Goal: Task Accomplishment & Management: Use online tool/utility

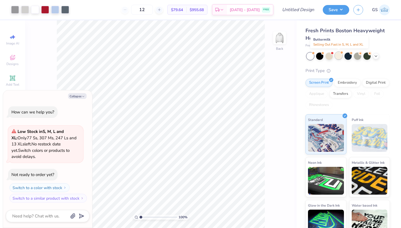
click at [336, 55] on div at bounding box center [338, 55] width 7 height 7
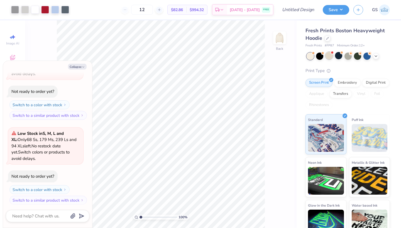
click at [329, 56] on div at bounding box center [329, 55] width 7 height 7
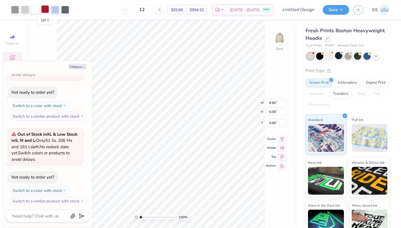
click at [47, 11] on div at bounding box center [45, 9] width 8 height 8
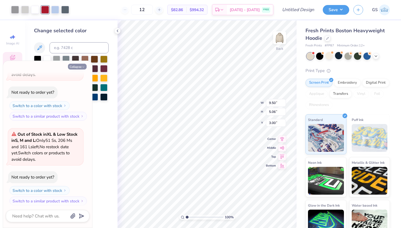
click at [78, 67] on button "Collapse" at bounding box center [77, 67] width 19 height 6
type textarea "x"
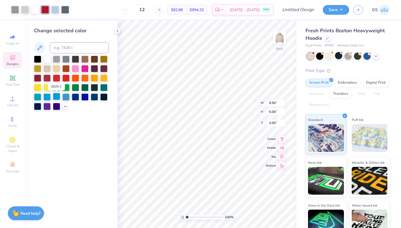
click at [58, 98] on div at bounding box center [56, 96] width 7 height 7
click at [104, 99] on div at bounding box center [103, 96] width 7 height 7
click at [369, 56] on div at bounding box center [366, 55] width 7 height 7
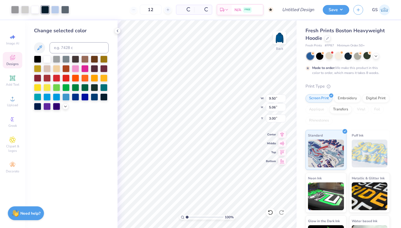
type input "50"
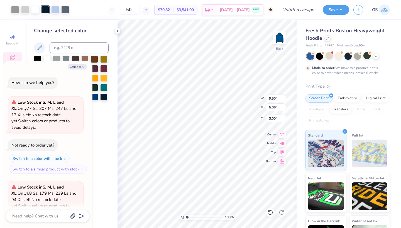
scroll to position [184, 0]
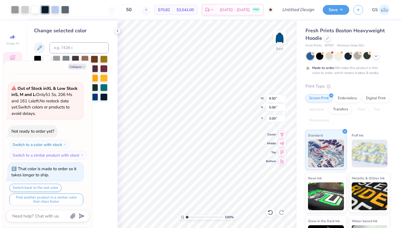
click at [359, 57] on div at bounding box center [357, 55] width 7 height 7
click at [322, 57] on div at bounding box center [319, 55] width 7 height 7
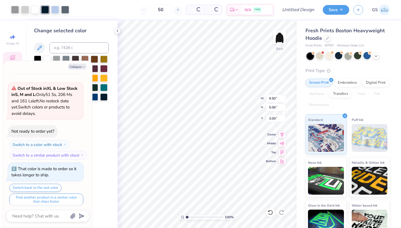
scroll to position [301, 0]
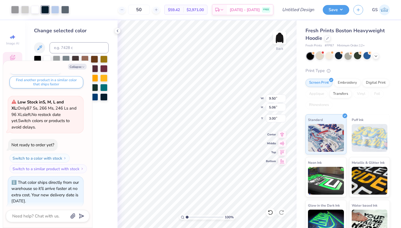
click at [319, 58] on div at bounding box center [319, 55] width 7 height 7
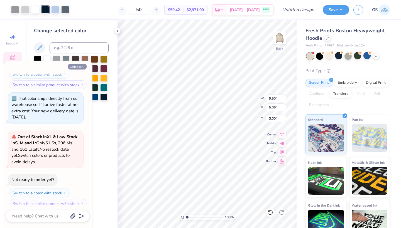
click at [79, 67] on button "Collapse" at bounding box center [77, 67] width 19 height 6
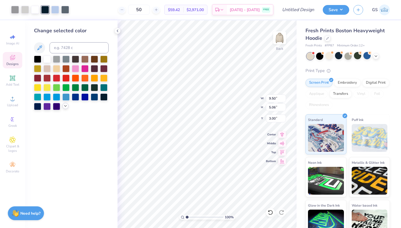
click at [66, 107] on icon at bounding box center [65, 106] width 4 height 4
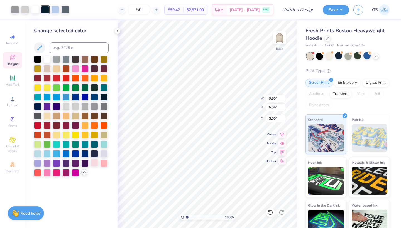
click at [94, 164] on div at bounding box center [94, 162] width 7 height 7
click at [55, 10] on div at bounding box center [55, 9] width 8 height 8
click at [35, 162] on div at bounding box center [37, 162] width 7 height 7
click at [47, 154] on div at bounding box center [46, 153] width 7 height 7
click at [106, 145] on div at bounding box center [103, 143] width 7 height 7
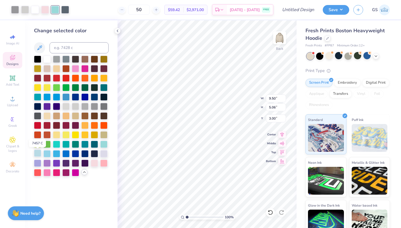
click at [36, 154] on div at bounding box center [37, 153] width 7 height 7
click at [103, 153] on div at bounding box center [103, 153] width 7 height 7
click at [37, 153] on div at bounding box center [37, 153] width 7 height 7
click at [68, 8] on div at bounding box center [65, 9] width 8 height 8
click at [104, 153] on div at bounding box center [103, 153] width 7 height 7
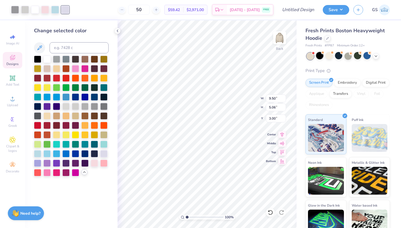
click at [321, 53] on div at bounding box center [319, 55] width 7 height 7
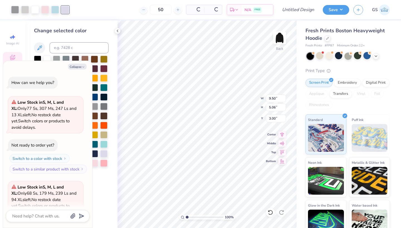
scroll to position [469, 0]
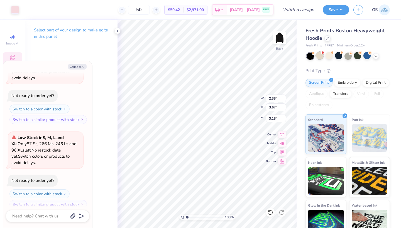
type textarea "x"
type input "2.71"
type input "3.98"
type input "3.02"
click at [78, 66] on button "Collapse" at bounding box center [77, 67] width 19 height 6
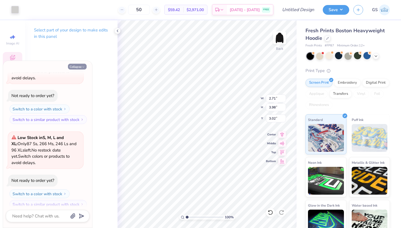
type textarea "x"
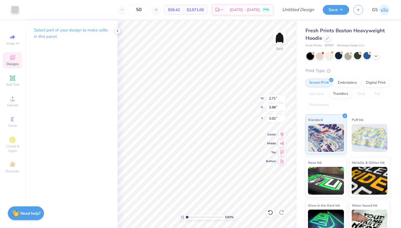
click at [10, 60] on icon at bounding box center [12, 57] width 7 height 7
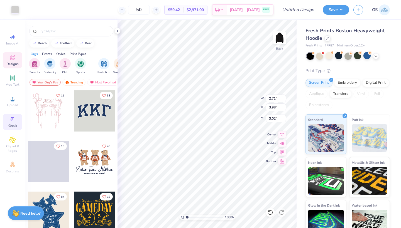
click at [11, 123] on icon at bounding box center [12, 119] width 7 height 7
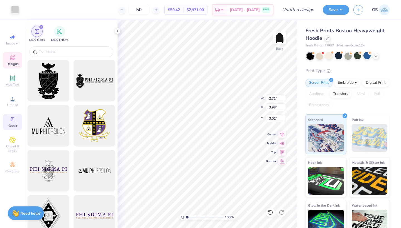
click at [13, 93] on div "Image AI Designs Add Text Upload Greek Clipart & logos Decorate" at bounding box center [12, 103] width 19 height 145
click at [12, 98] on icon at bounding box center [12, 99] width 7 height 7
click at [11, 39] on icon at bounding box center [12, 37] width 7 height 7
select select "4"
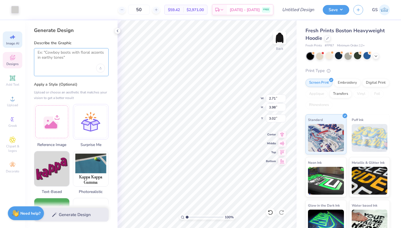
click at [57, 57] on textarea at bounding box center [71, 57] width 67 height 14
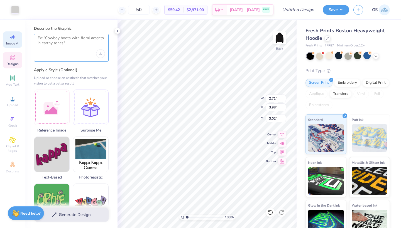
scroll to position [15, 0]
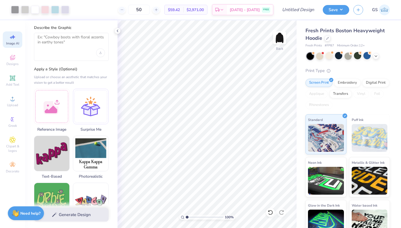
click at [53, 32] on div "Describe the Graphic" at bounding box center [71, 43] width 75 height 36
click at [101, 54] on div "Upload image" at bounding box center [100, 52] width 9 height 9
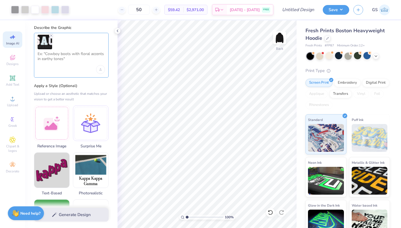
click at [55, 57] on textarea at bounding box center [71, 59] width 67 height 14
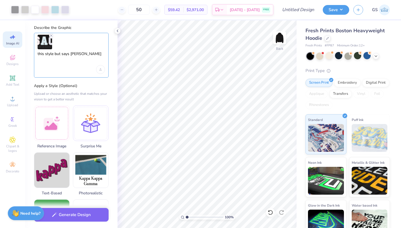
type textarea "this style but says VSA"
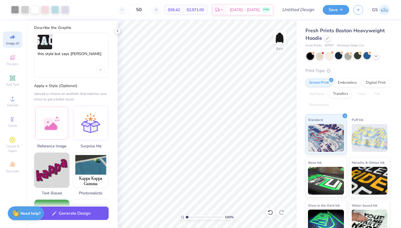
click at [72, 216] on button "Generate Design" at bounding box center [71, 214] width 75 height 14
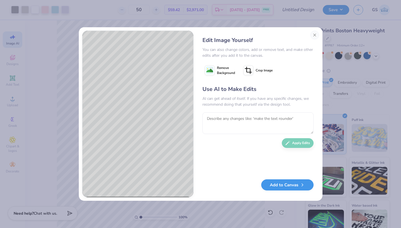
click at [280, 188] on button "Add to Canvas" at bounding box center [287, 185] width 52 height 11
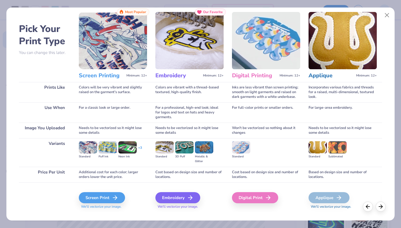
scroll to position [13, 0]
click at [174, 198] on div "Embroidery" at bounding box center [178, 197] width 45 height 11
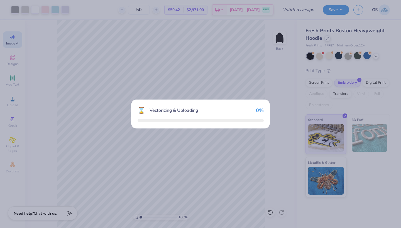
click at [164, 197] on div "⌛ Vectorizing & Uploading 0 %" at bounding box center [200, 114] width 401 height 228
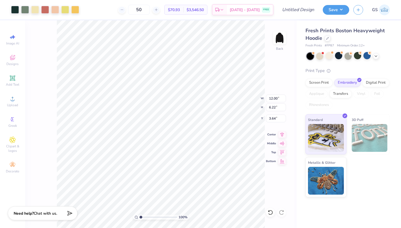
type input "7.02"
type input "3.64"
type input "6.22"
type input "2.71"
type input "3.98"
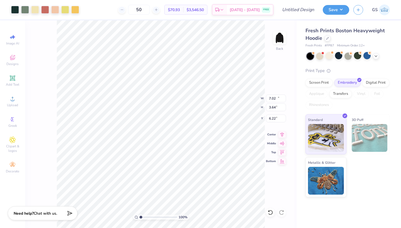
type input "3.02"
type input "9.36"
type input "2.33"
type input "9.42"
type input "4.88"
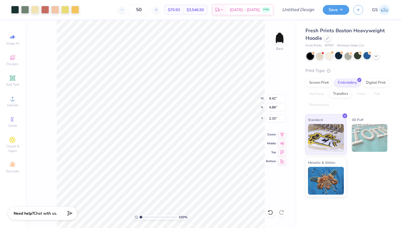
type input "8.10"
type input "4.20"
type input "3.00"
click at [25, 11] on div at bounding box center [25, 9] width 8 height 8
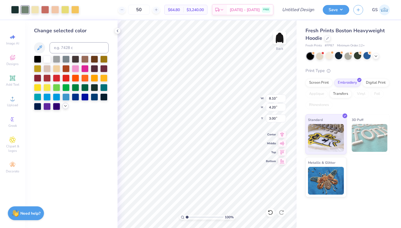
click at [65, 108] on icon at bounding box center [65, 106] width 4 height 4
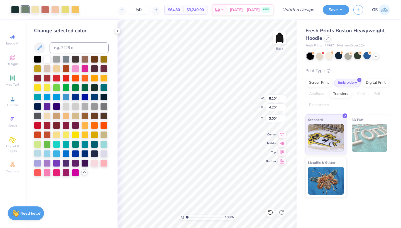
click at [39, 155] on div at bounding box center [37, 153] width 7 height 7
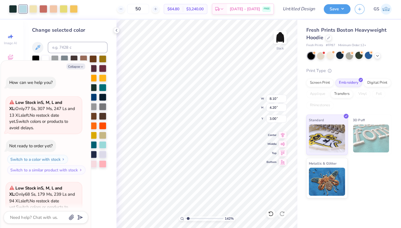
type input "1.79"
type textarea "x"
type input "1.86"
type textarea "x"
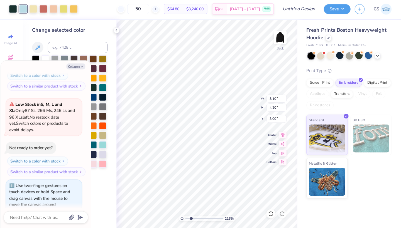
scroll to position [503, 0]
type input "2.01"
click at [189, 217] on input "range" at bounding box center [205, 217] width 38 height 5
click at [32, 11] on div at bounding box center [35, 9] width 8 height 8
click at [74, 66] on button "Collapse" at bounding box center [77, 67] width 19 height 6
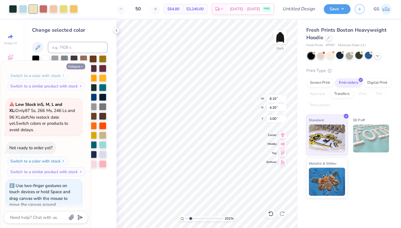
type textarea "x"
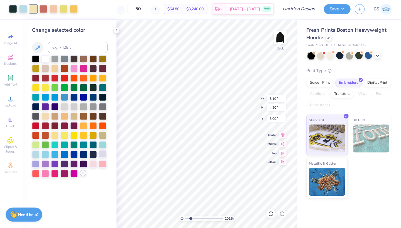
click at [100, 155] on div at bounding box center [103, 153] width 7 height 7
click at [45, 62] on div at bounding box center [46, 58] width 7 height 7
click at [11, 7] on div at bounding box center [15, 9] width 8 height 8
click at [43, 10] on div at bounding box center [45, 9] width 8 height 8
click at [36, 163] on div at bounding box center [37, 162] width 7 height 7
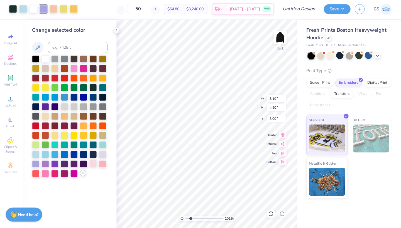
click at [93, 164] on div at bounding box center [94, 162] width 7 height 7
click at [52, 10] on div at bounding box center [55, 9] width 8 height 8
click at [45, 58] on div at bounding box center [46, 58] width 7 height 7
click at [53, 10] on div at bounding box center [55, 9] width 8 height 8
click at [34, 162] on div at bounding box center [37, 162] width 7 height 7
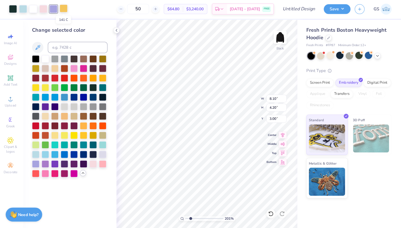
click at [61, 8] on div at bounding box center [65, 9] width 8 height 8
click at [46, 60] on div at bounding box center [46, 58] width 7 height 7
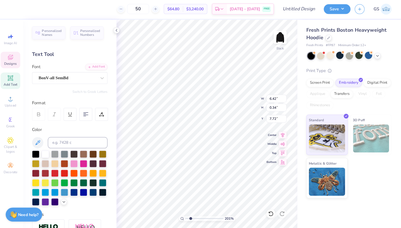
scroll to position [0, 3]
type textarea "Vietnamese Student Orgization"
type textarea "Vietnamese Student Organization"
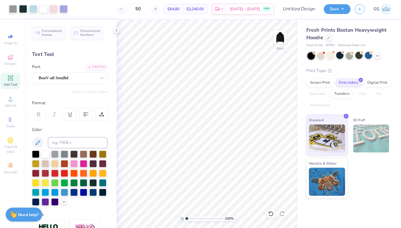
type input "1"
click at [186, 216] on input "range" at bounding box center [205, 217] width 38 height 5
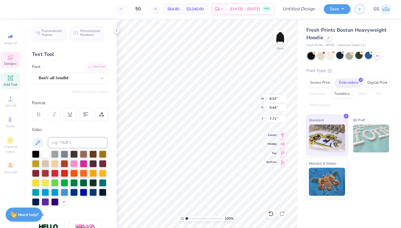
type input "8.63"
type textarea "Storrs, [GEOGRAPHIC_DATA]"
type input "8.51"
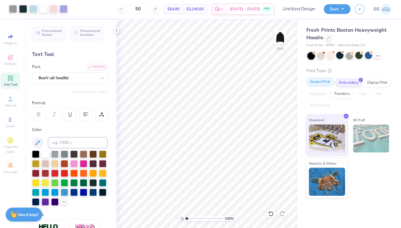
click at [319, 82] on div "Screen Print" at bounding box center [318, 82] width 27 height 8
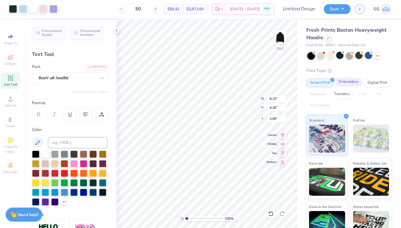
click at [340, 81] on div "Embroidery" at bounding box center [347, 82] width 26 height 8
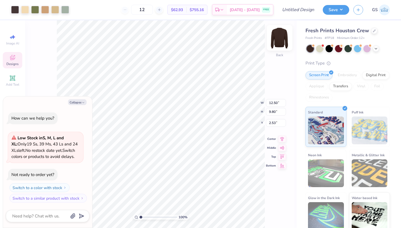
click at [278, 36] on img at bounding box center [279, 38] width 22 height 22
click at [279, 34] on img at bounding box center [279, 38] width 22 height 22
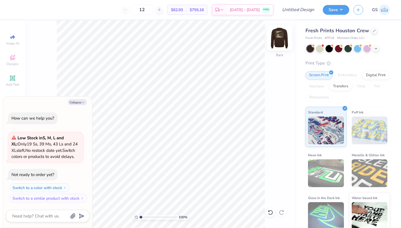
click at [278, 44] on img at bounding box center [279, 38] width 22 height 22
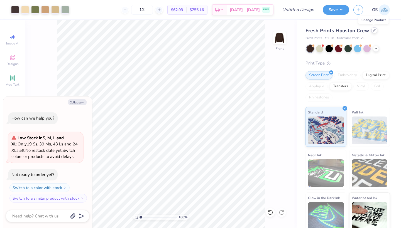
click at [373, 31] on icon at bounding box center [374, 30] width 3 height 3
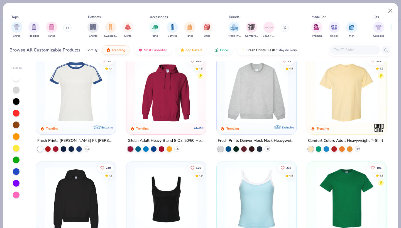
scroll to position [3, 0]
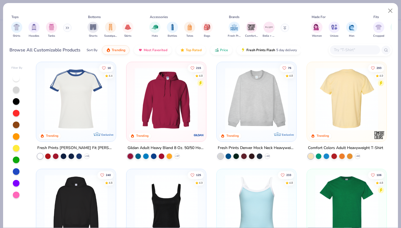
click at [331, 114] on div at bounding box center [346, 99] width 205 height 63
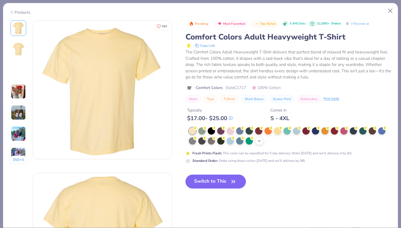
click at [260, 129] on div at bounding box center [258, 131] width 7 height 7
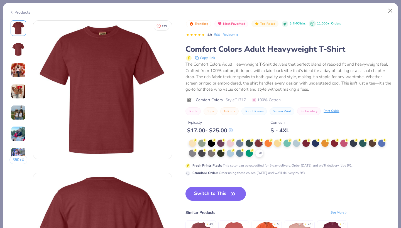
click at [373, 131] on div "Typically $ 17.00 - $ 25.00 Comes In S - 4XL" at bounding box center [288, 124] width 206 height 19
click at [372, 143] on div at bounding box center [372, 142] width 7 height 7
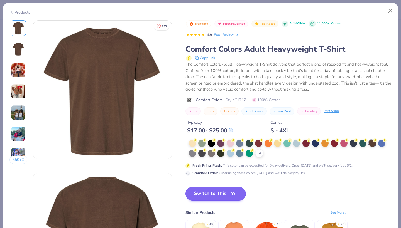
click at [214, 192] on button "Switch to This" at bounding box center [215, 194] width 60 height 14
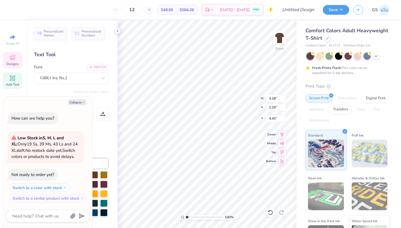
type textarea "x"
type textarea "DT"
type textarea "x"
type textarea "DTD"
type textarea "x"
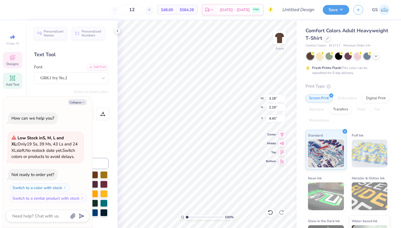
type input "2.95"
type input "1.46"
type input "4.23"
type textarea "x"
type input "4.11"
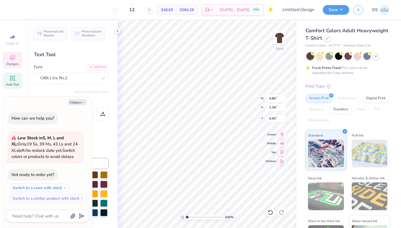
type textarea "x"
type input "4.11"
type textarea "x"
type input "4.55"
type input "3.06"
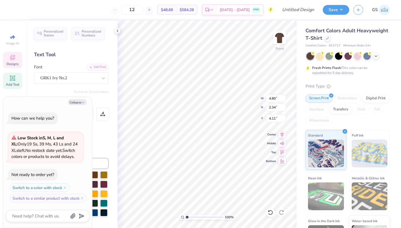
type input "3.80"
type textarea "x"
type input "4.18"
type textarea "x"
type input "4.81"
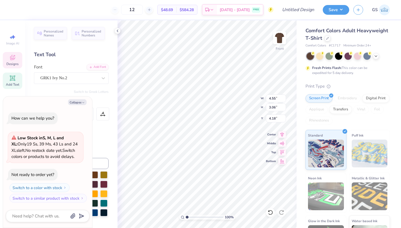
type input "2.28"
type input "4.51"
type textarea "x"
type input "4.24"
type textarea "x"
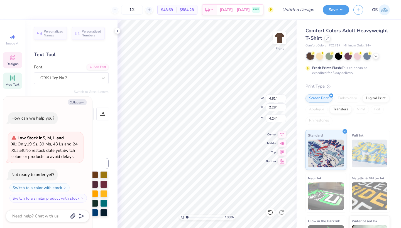
type input "4.78"
type input "2.41"
type input "4.18"
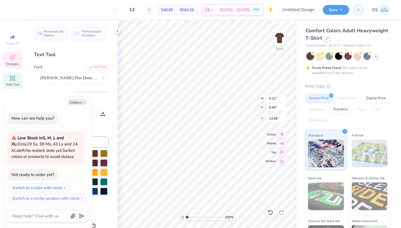
scroll to position [0, 2]
type textarea "x"
type textarea "S"
type textarea "x"
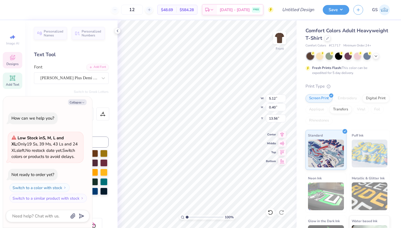
type textarea "St"
type textarea "x"
type textarea "Sto"
type textarea "x"
type textarea "Stor"
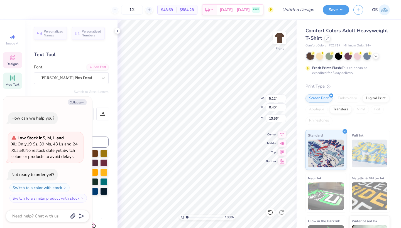
type textarea "x"
type textarea "[PERSON_NAME]"
type textarea "x"
type textarea "Storrs"
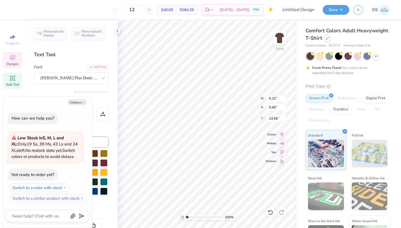
type textarea "x"
type textarea "Storrs,"
type textarea "x"
type textarea "Storrs,"
type textarea "x"
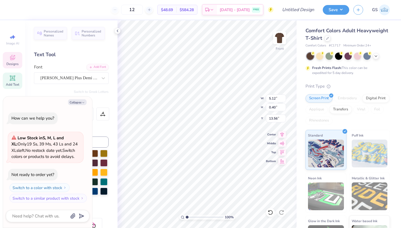
type textarea "Storrs, C"
type textarea "x"
type textarea "Storrs, [GEOGRAPHIC_DATA]"
type textarea "x"
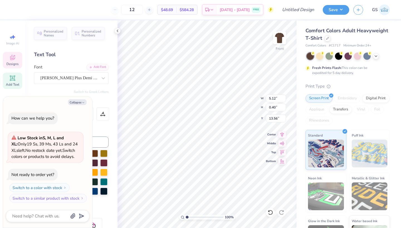
scroll to position [0, 0]
type textarea "Sto"
type textarea "x"
type textarea "St"
type textarea "x"
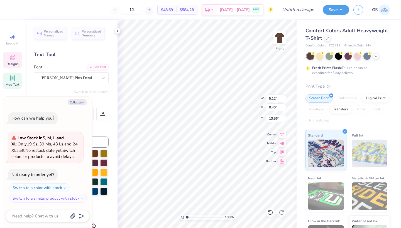
type textarea "S"
type textarea "x"
type textarea "ST"
type textarea "x"
type textarea "STO"
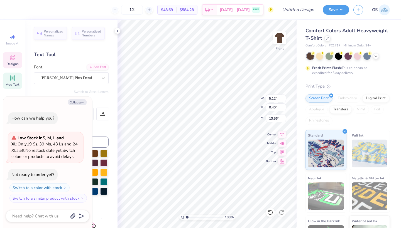
type textarea "x"
type textarea "STOR"
type textarea "x"
type textarea "[PERSON_NAME]"
type textarea "x"
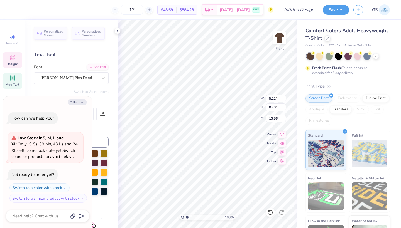
type textarea "STORRS"
type textarea "x"
type textarea "STORRS,"
type textarea "x"
type textarea "STORRS,"
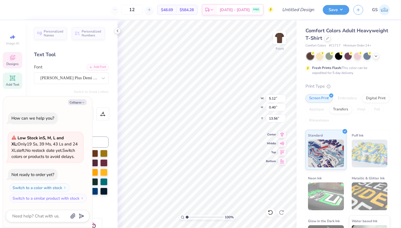
type textarea "x"
type textarea "STORRS, C"
type textarea "x"
type textarea "STORRS, [GEOGRAPHIC_DATA]"
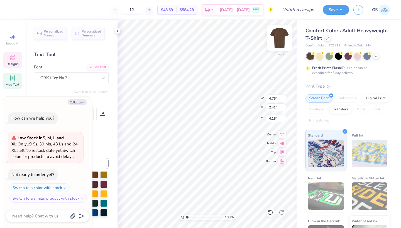
click at [280, 39] on img at bounding box center [279, 38] width 22 height 22
type textarea "x"
type input "4.77"
type input "1.88"
type input "2.02"
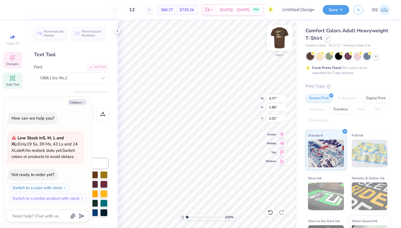
type textarea "x"
type input "1.82"
type input "2.04"
click at [281, 136] on icon at bounding box center [282, 134] width 4 height 5
type textarea "x"
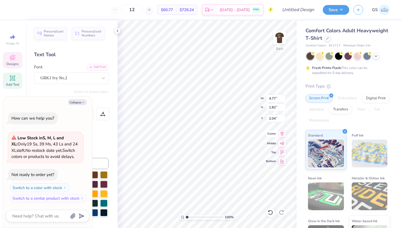
type input "3.00"
type textarea "x"
type input "4.20"
type input "1.60"
type textarea "x"
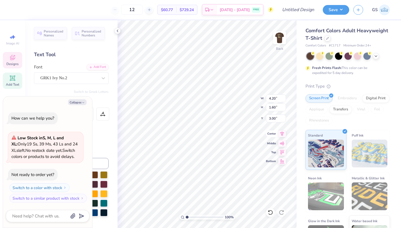
type input "4.63"
type input "1.77"
type input "2.99"
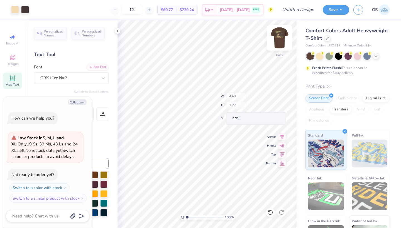
click at [277, 53] on div "Back" at bounding box center [279, 55] width 7 height 5
click at [278, 44] on img at bounding box center [279, 38] width 22 height 22
click at [278, 40] on img at bounding box center [279, 38] width 22 height 22
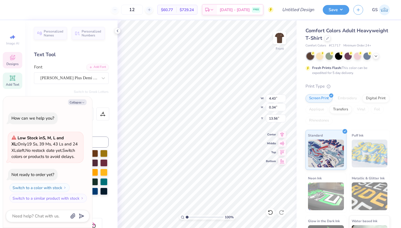
type textarea "x"
type textarea "BROTHERHOOD 2"
type textarea "x"
type textarea "BROTHERHOOD 20"
type textarea "x"
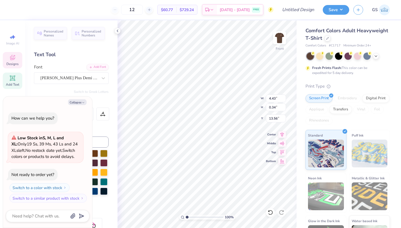
type textarea "BROTHERHOOD 202"
type textarea "x"
type textarea "BROTHERHOOD 2025"
type textarea "x"
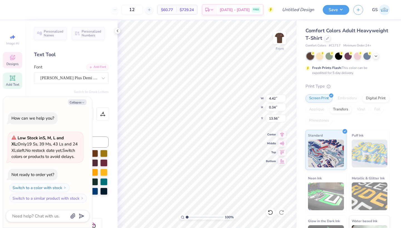
type input "13.75"
type textarea "x"
type input "2.52"
type input "0.40"
type input "13.55"
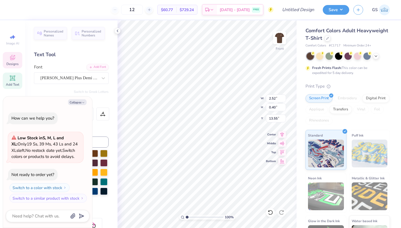
type textarea "x"
type input "13.75"
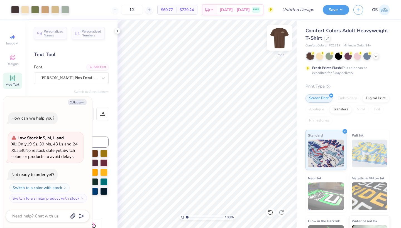
click at [280, 38] on img at bounding box center [279, 38] width 22 height 22
click at [276, 36] on img at bounding box center [279, 38] width 22 height 22
type textarea "x"
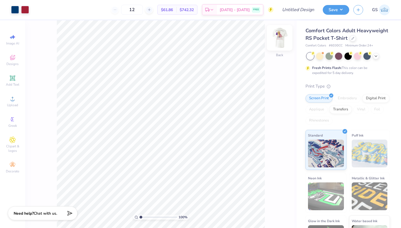
click at [282, 38] on img at bounding box center [279, 38] width 22 height 22
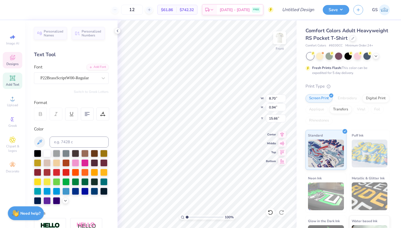
scroll to position [0, 0]
type input "7.37"
type input "0.41"
type input "14.91"
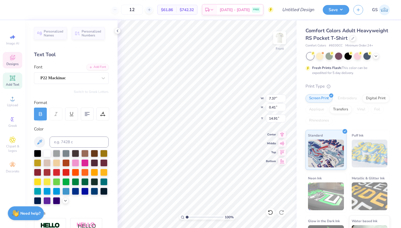
type textarea "CONNECTICUT BETA"
type input "8.70"
type input "0.94"
type input "15.66"
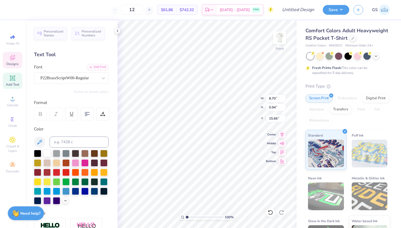
type textarea "S"
type textarea "Fall 2025"
type input "15.94"
